Goal: Information Seeking & Learning: Learn about a topic

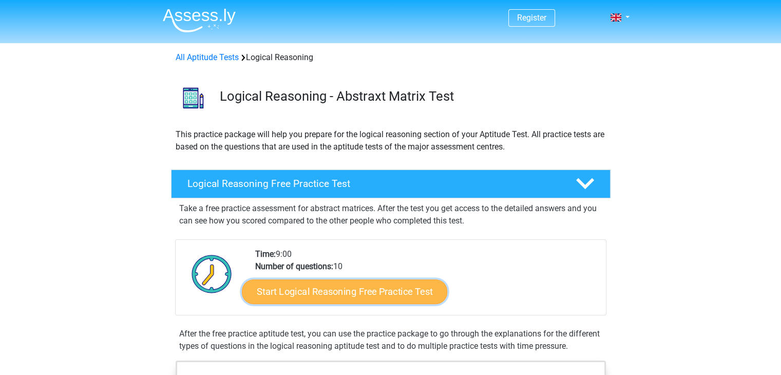
drag, startPoint x: 0, startPoint y: 0, endPoint x: 378, endPoint y: 289, distance: 475.8
click at [378, 289] on link "Start Logical Reasoning Free Practice Test" at bounding box center [344, 291] width 205 height 25
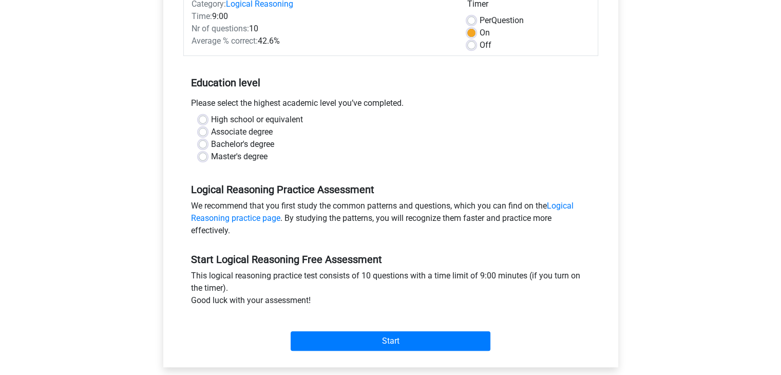
scroll to position [154, 0]
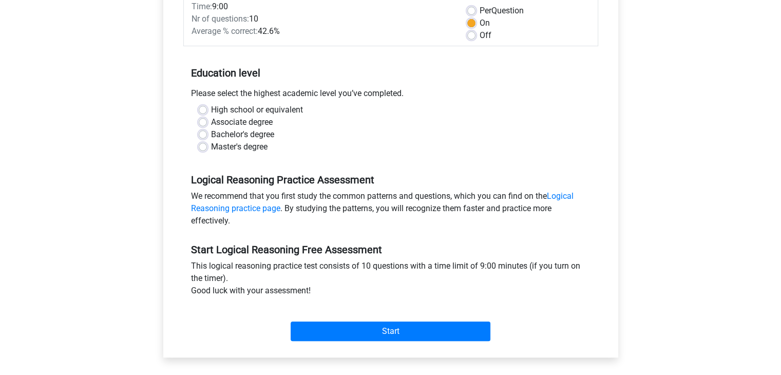
click at [241, 132] on label "Bachelor's degree" at bounding box center [242, 134] width 63 height 12
click at [207, 132] on input "Bachelor's degree" at bounding box center [203, 133] width 8 height 10
radio input "true"
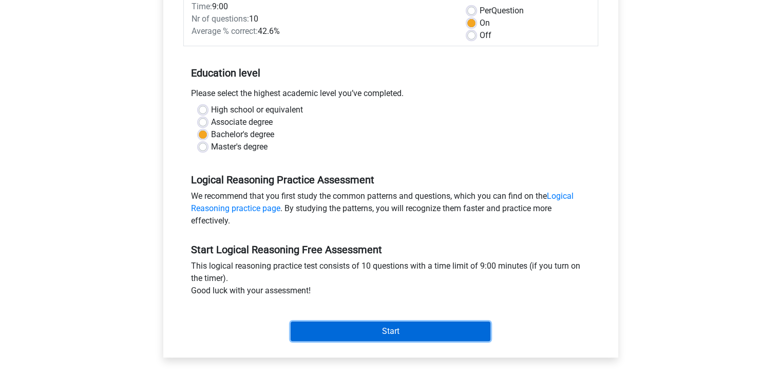
click at [397, 335] on input "Start" at bounding box center [391, 331] width 200 height 20
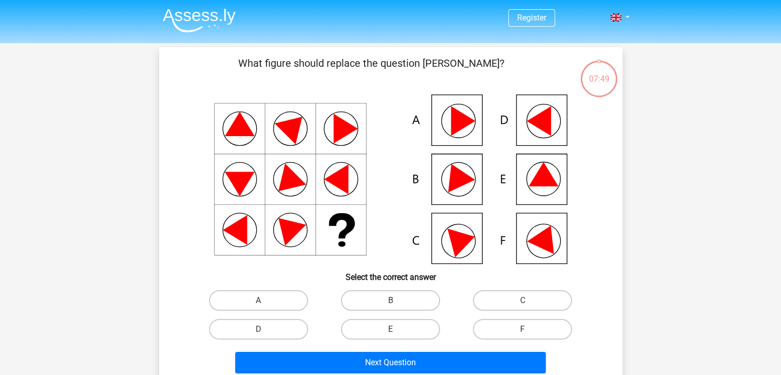
click at [553, 116] on icon at bounding box center [391, 178] width 414 height 169
click at [287, 329] on label "D" at bounding box center [258, 329] width 99 height 21
click at [265, 329] on input "D" at bounding box center [261, 332] width 7 height 7
radio input "true"
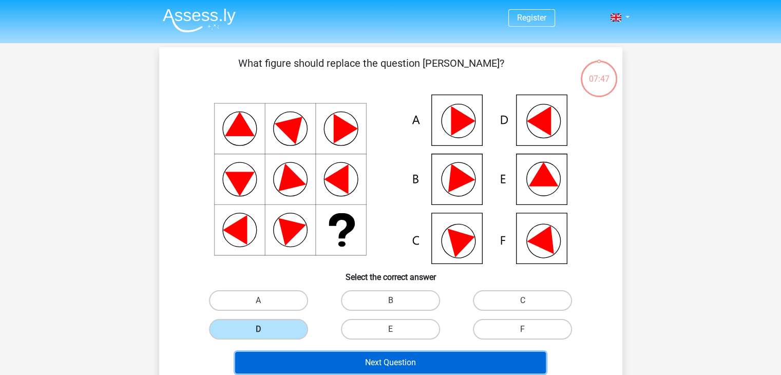
click at [371, 358] on button "Next Question" at bounding box center [390, 363] width 311 height 22
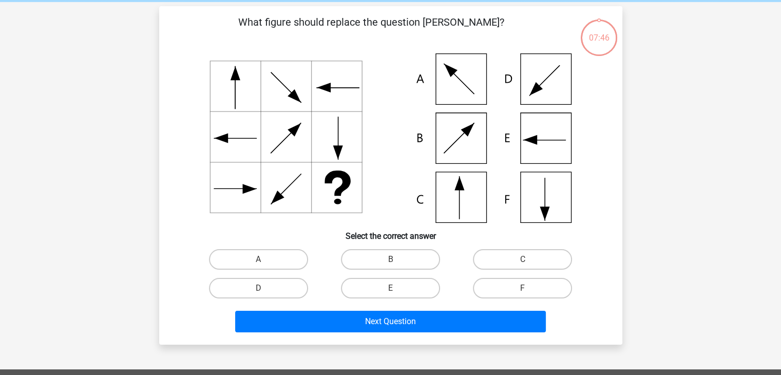
scroll to position [47, 0]
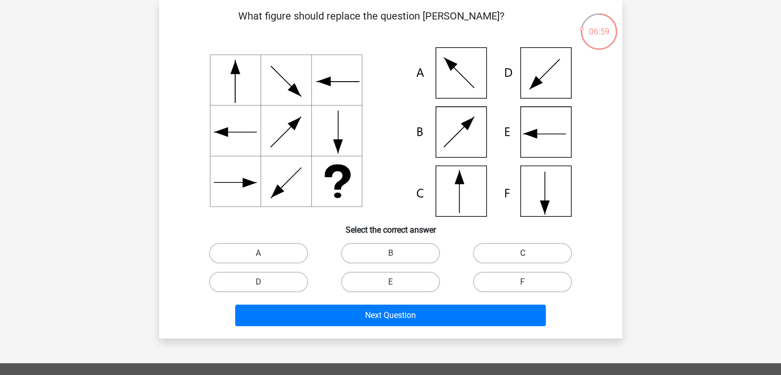
click at [534, 257] on label "C" at bounding box center [522, 253] width 99 height 21
click at [529, 257] on input "C" at bounding box center [526, 256] width 7 height 7
radio input "true"
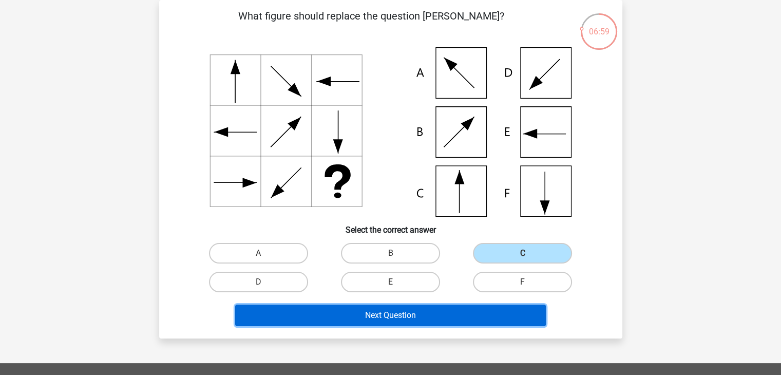
click at [467, 315] on button "Next Question" at bounding box center [390, 315] width 311 height 22
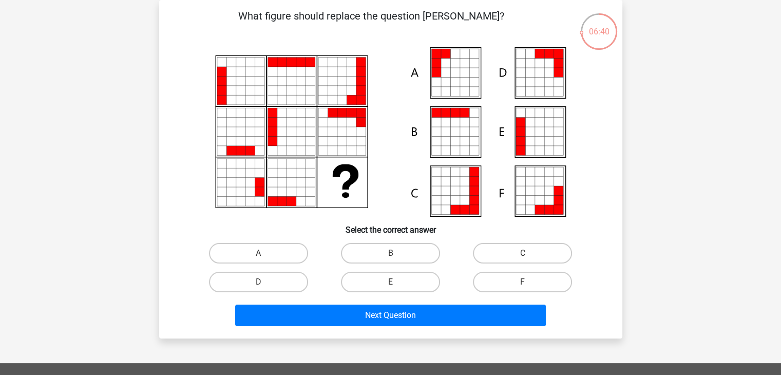
click at [530, 130] on icon at bounding box center [529, 131] width 9 height 9
click at [433, 135] on icon at bounding box center [435, 131] width 9 height 9
click at [478, 68] on icon at bounding box center [473, 72] width 9 height 9
click at [542, 138] on icon at bounding box center [538, 141] width 9 height 9
click at [524, 122] on icon at bounding box center [519, 122] width 9 height 9
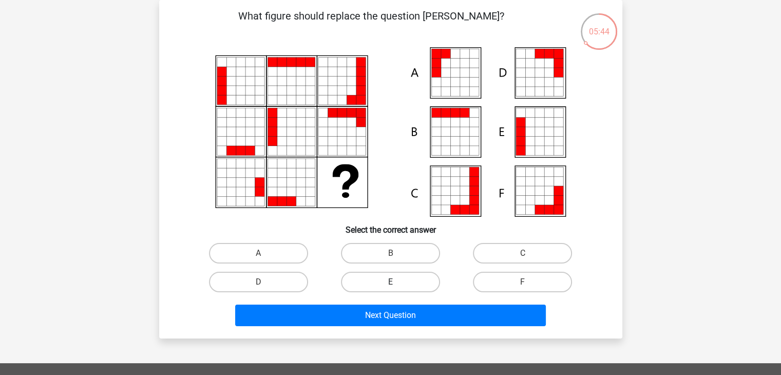
drag, startPoint x: 375, startPoint y: 269, endPoint x: 387, endPoint y: 278, distance: 15.4
click at [376, 269] on div "E" at bounding box center [390, 281] width 132 height 29
click at [399, 289] on label "E" at bounding box center [390, 282] width 99 height 21
click at [397, 289] on input "E" at bounding box center [393, 285] width 7 height 7
radio input "true"
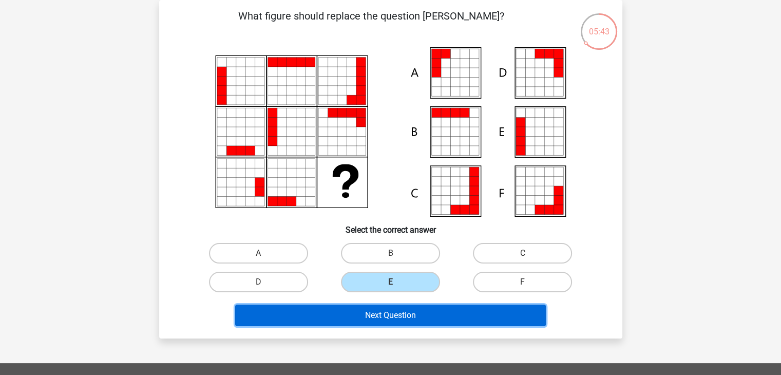
click at [392, 310] on button "Next Question" at bounding box center [390, 315] width 311 height 22
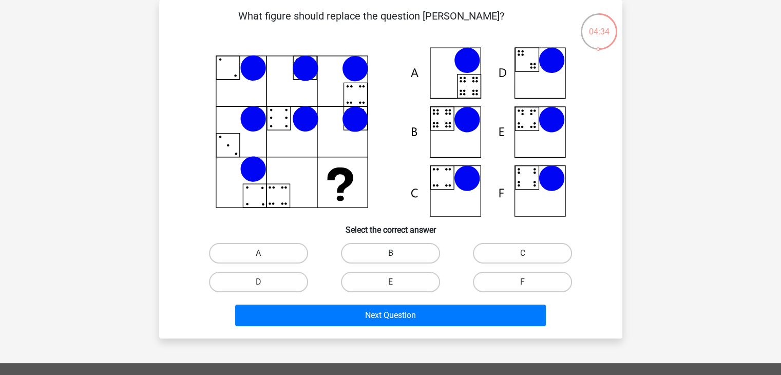
click at [389, 247] on label "B" at bounding box center [390, 253] width 99 height 21
click at [390, 253] on input "B" at bounding box center [393, 256] width 7 height 7
radio input "true"
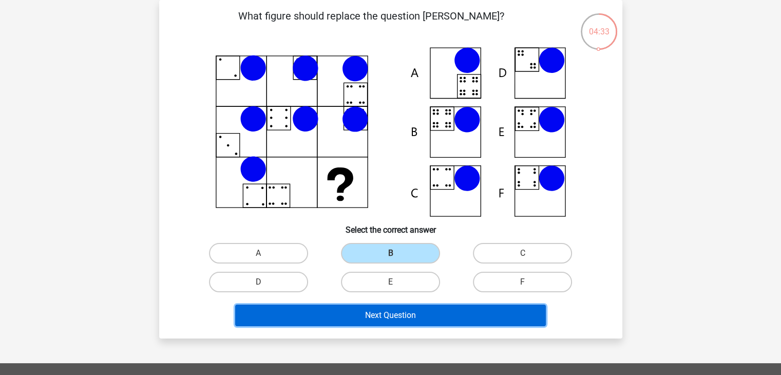
click at [417, 312] on button "Next Question" at bounding box center [390, 315] width 311 height 22
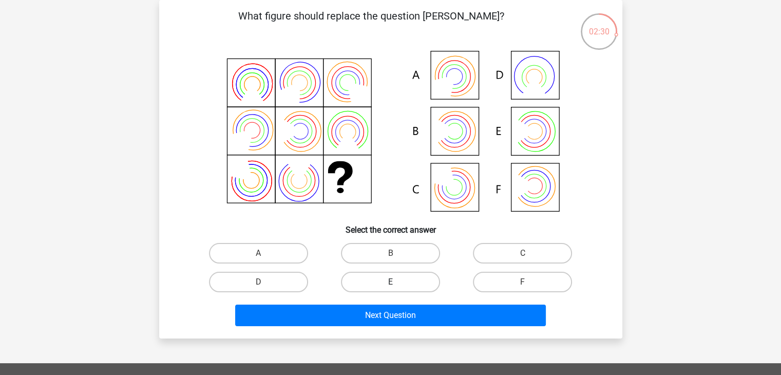
drag, startPoint x: 411, startPoint y: 282, endPoint x: 417, endPoint y: 288, distance: 8.7
click at [411, 280] on label "E" at bounding box center [390, 282] width 99 height 21
click at [397, 282] on input "E" at bounding box center [393, 285] width 7 height 7
radio input "true"
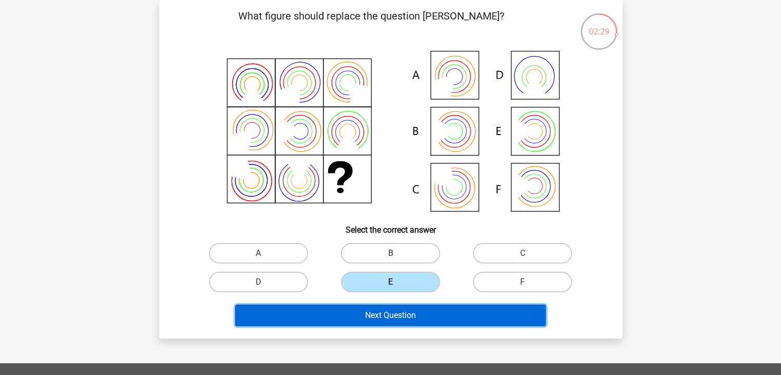
click at [409, 312] on button "Next Question" at bounding box center [390, 315] width 311 height 22
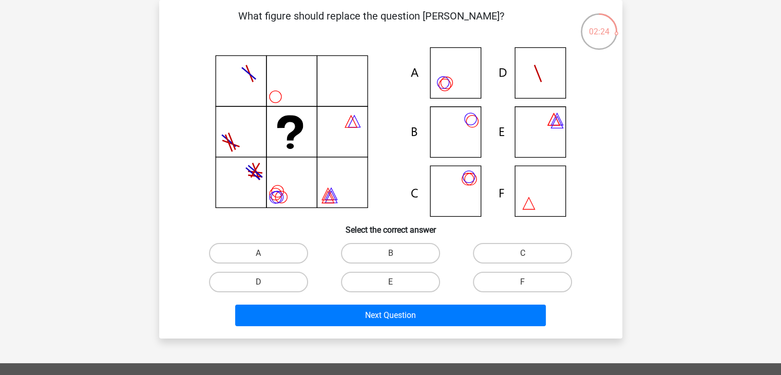
scroll to position [51, 0]
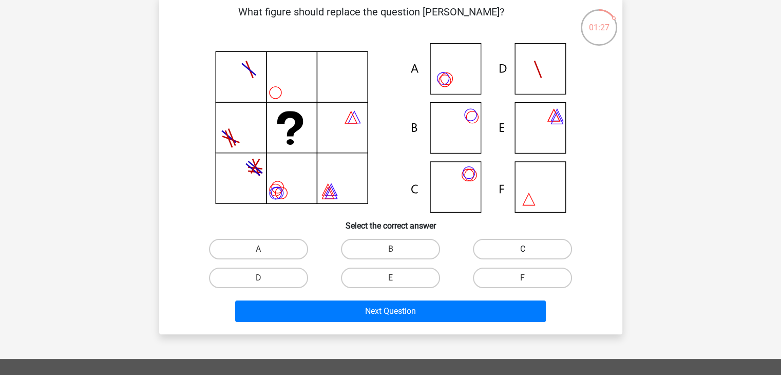
click at [540, 249] on label "C" at bounding box center [522, 249] width 99 height 21
click at [529, 249] on input "C" at bounding box center [526, 252] width 7 height 7
radio input "true"
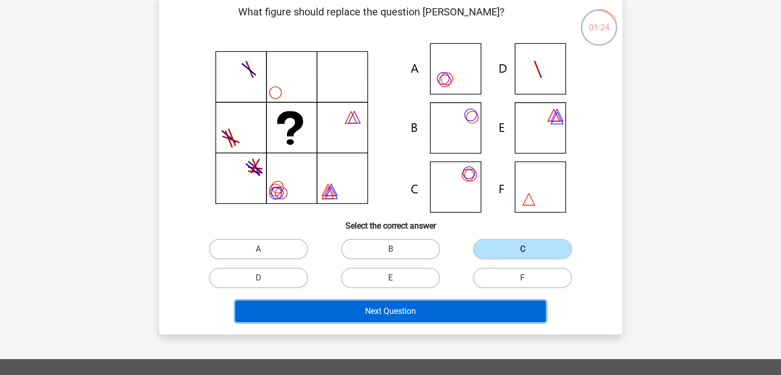
click at [459, 316] on button "Next Question" at bounding box center [390, 311] width 311 height 22
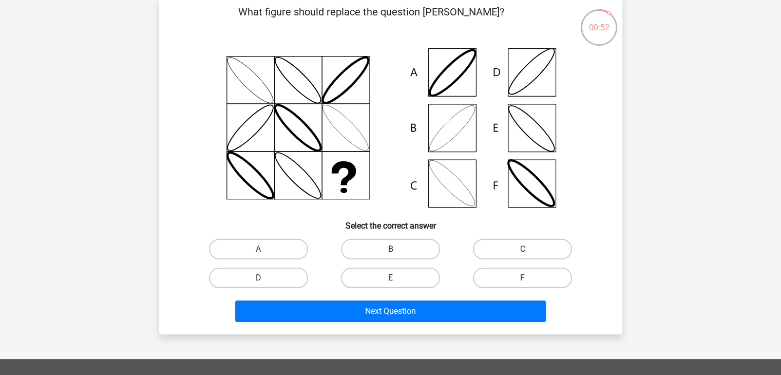
click at [392, 247] on label "B" at bounding box center [390, 249] width 99 height 21
click at [392, 249] on input "B" at bounding box center [393, 252] width 7 height 7
radio input "true"
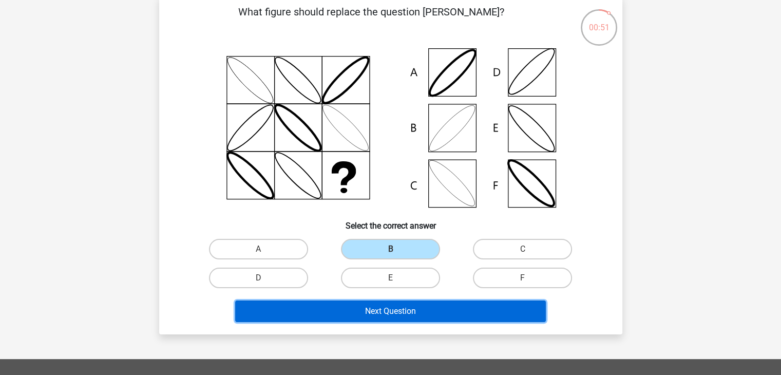
click at [419, 317] on button "Next Question" at bounding box center [390, 311] width 311 height 22
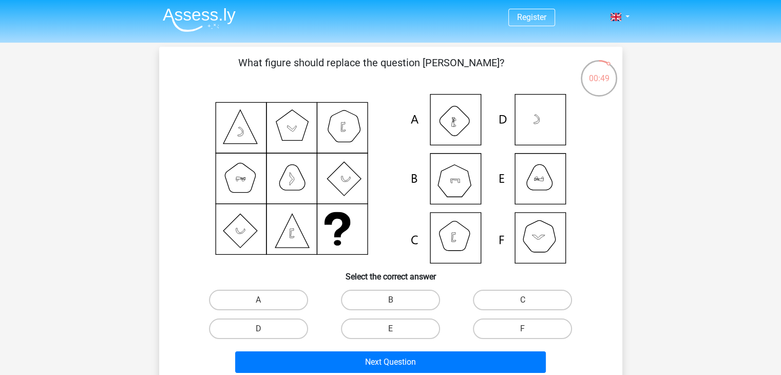
scroll to position [0, 0]
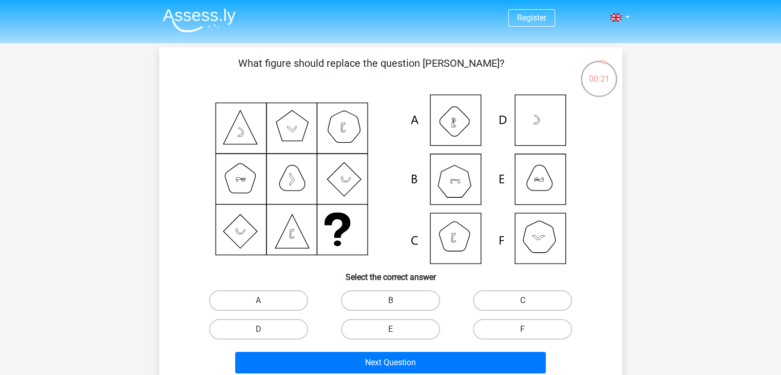
click at [490, 298] on label "C" at bounding box center [522, 300] width 99 height 21
click at [523, 300] on input "C" at bounding box center [526, 303] width 7 height 7
radio input "true"
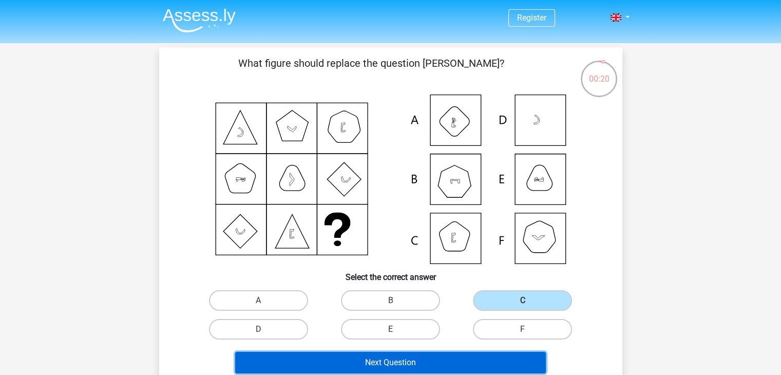
click at [431, 365] on button "Next Question" at bounding box center [390, 363] width 311 height 22
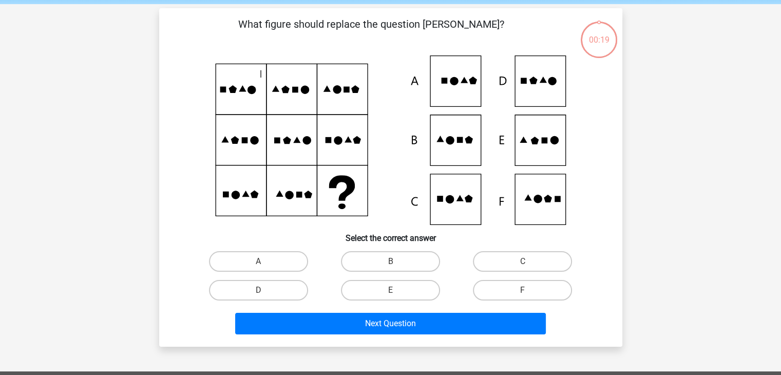
scroll to position [47, 0]
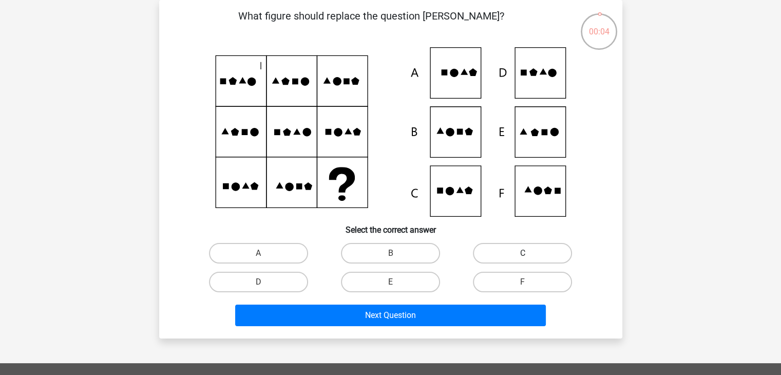
click at [519, 249] on label "C" at bounding box center [522, 253] width 99 height 21
click at [523, 253] on input "C" at bounding box center [526, 256] width 7 height 7
radio input "true"
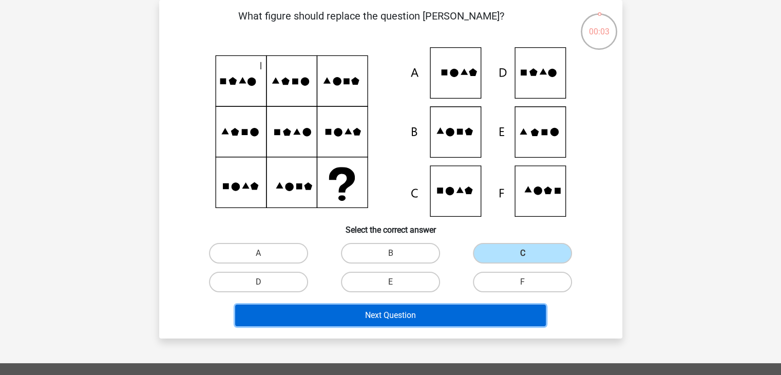
click at [497, 318] on button "Next Question" at bounding box center [390, 315] width 311 height 22
